Goal: Task Accomplishment & Management: Manage account settings

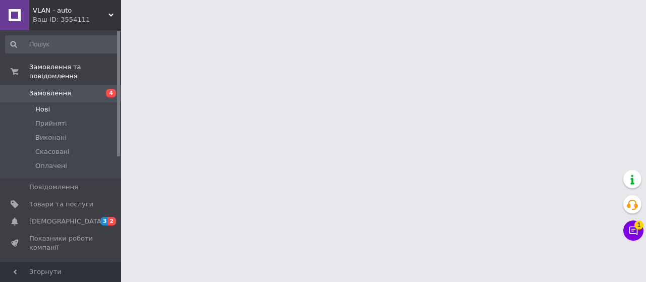
click at [59, 102] on li "Нові" at bounding box center [62, 109] width 124 height 14
click at [58, 102] on li "Нові" at bounding box center [62, 109] width 124 height 14
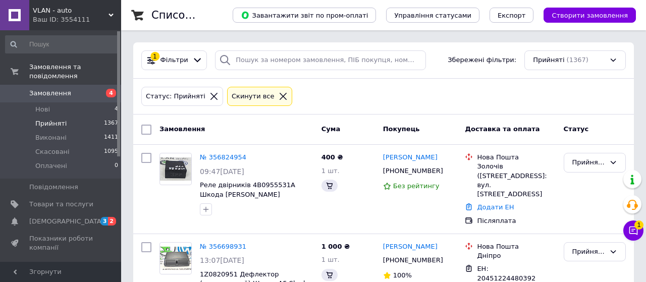
click at [60, 119] on span "Прийняті" at bounding box center [50, 123] width 31 height 9
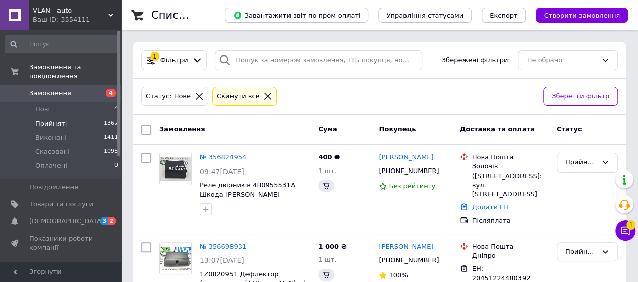
click at [61, 119] on span "Прийняті" at bounding box center [50, 123] width 31 height 9
click at [441, 170] on icon at bounding box center [445, 171] width 8 height 8
drag, startPoint x: 374, startPoint y: 158, endPoint x: 383, endPoint y: 154, distance: 10.6
click at [385, 156] on div "№ 356824954 09:47[DATE] Реле двірників 4B0955531A Шкода Октавія Тур 400 ₴ 1 шт.…" at bounding box center [379, 189] width 485 height 81
click at [375, 154] on div "[PERSON_NAME] [PHONE_NUMBER] Без рейтингу" at bounding box center [415, 189] width 81 height 81
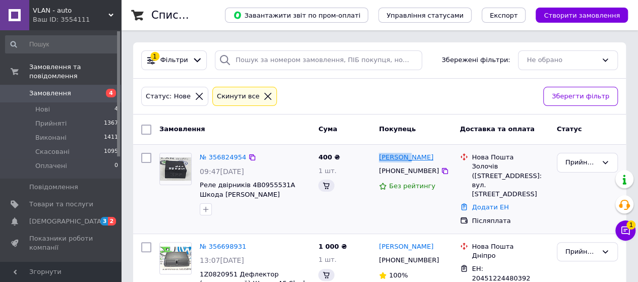
drag, startPoint x: 378, startPoint y: 158, endPoint x: 410, endPoint y: 155, distance: 31.4
click at [410, 155] on div "[PERSON_NAME] [PHONE_NUMBER] Без рейтингу" at bounding box center [415, 189] width 81 height 81
copy link "[PERSON_NAME]"
click at [441, 157] on div "[PERSON_NAME]" at bounding box center [415, 158] width 75 height 12
drag, startPoint x: 441, startPoint y: 156, endPoint x: 418, endPoint y: 155, distance: 23.2
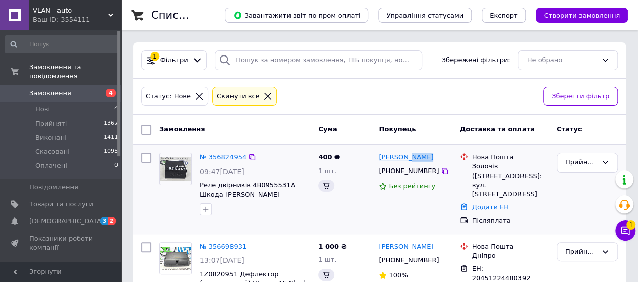
click at [418, 155] on div "[PERSON_NAME]" at bounding box center [415, 158] width 75 height 12
copy div "Виталий"
click at [479, 203] on link "Додати ЕН" at bounding box center [490, 207] width 37 height 8
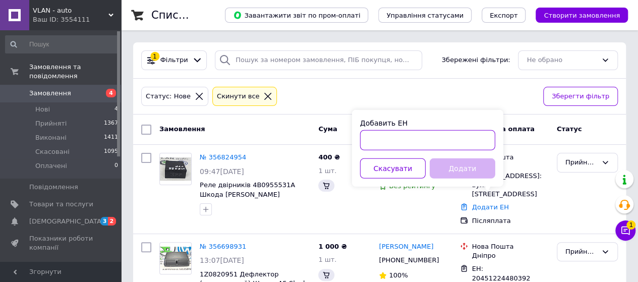
paste input "20451225306843"
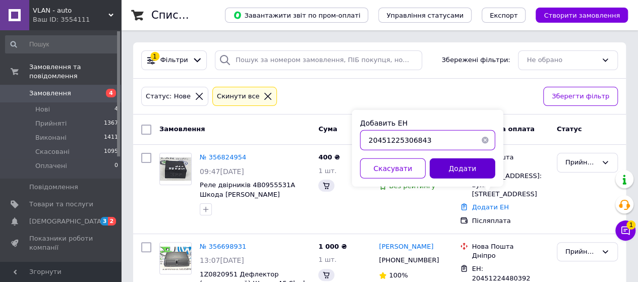
type input "20451225306843"
click at [455, 168] on button "Додати" at bounding box center [463, 168] width 66 height 20
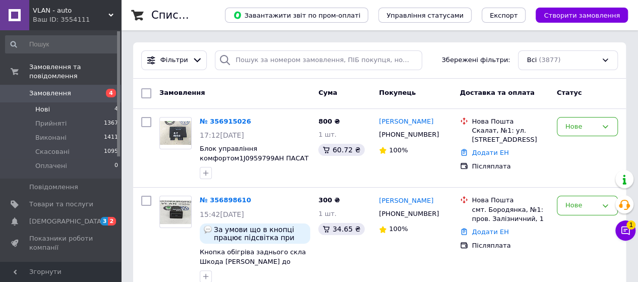
click at [41, 105] on span "Нові" at bounding box center [42, 109] width 15 height 9
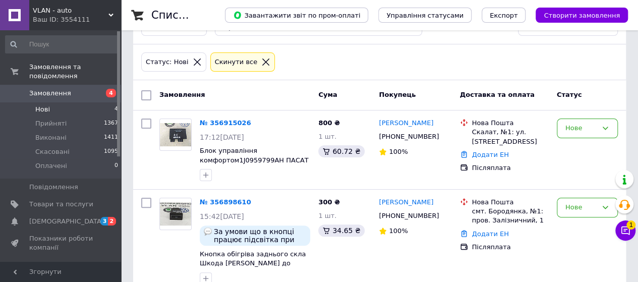
scroll to position [50, 0]
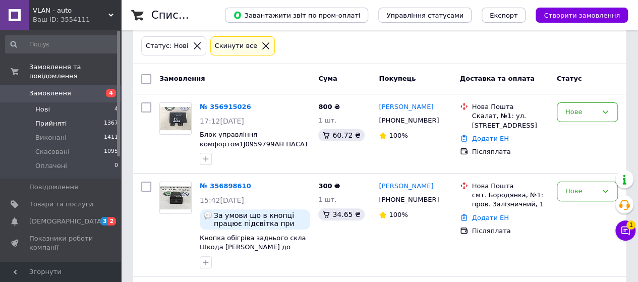
click at [51, 119] on span "Прийняті" at bounding box center [50, 123] width 31 height 9
